Goal: Check status: Check status

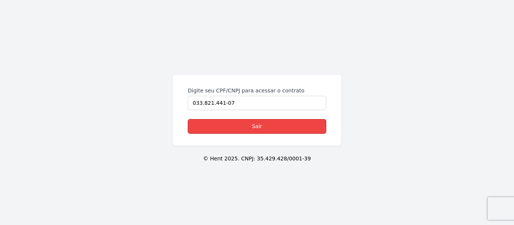
click at [233, 127] on link "Sair" at bounding box center [257, 126] width 138 height 15
click at [231, 127] on link "Sair" at bounding box center [257, 126] width 138 height 15
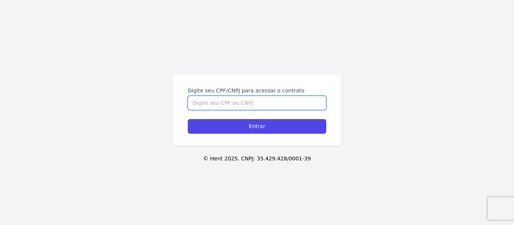
click at [211, 103] on input "Digite seu CPF/CNPJ para acessar o contrato" at bounding box center [257, 103] width 138 height 14
type input "03382144107"
click at [188, 119] on input "Entrar" at bounding box center [257, 126] width 138 height 15
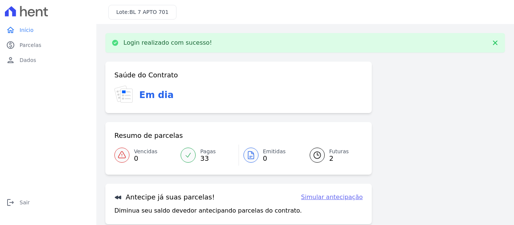
click at [340, 156] on span "2" at bounding box center [339, 159] width 20 height 6
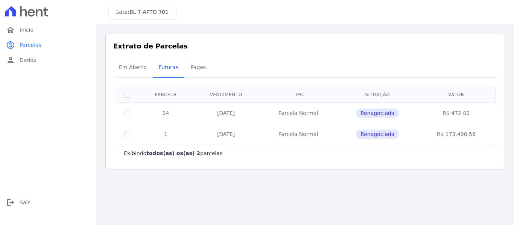
drag, startPoint x: 454, startPoint y: 113, endPoint x: 487, endPoint y: 114, distance: 33.1
click at [487, 114] on td "R$ 472,02" at bounding box center [456, 112] width 76 height 21
click at [32, 61] on span "Dados" at bounding box center [28, 60] width 17 height 8
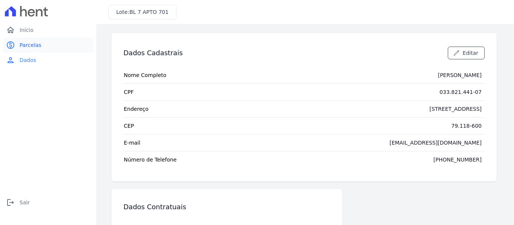
click at [16, 45] on link "paid Parcelas" at bounding box center [48, 45] width 90 height 15
